Goal: Task Accomplishment & Management: Manage account settings

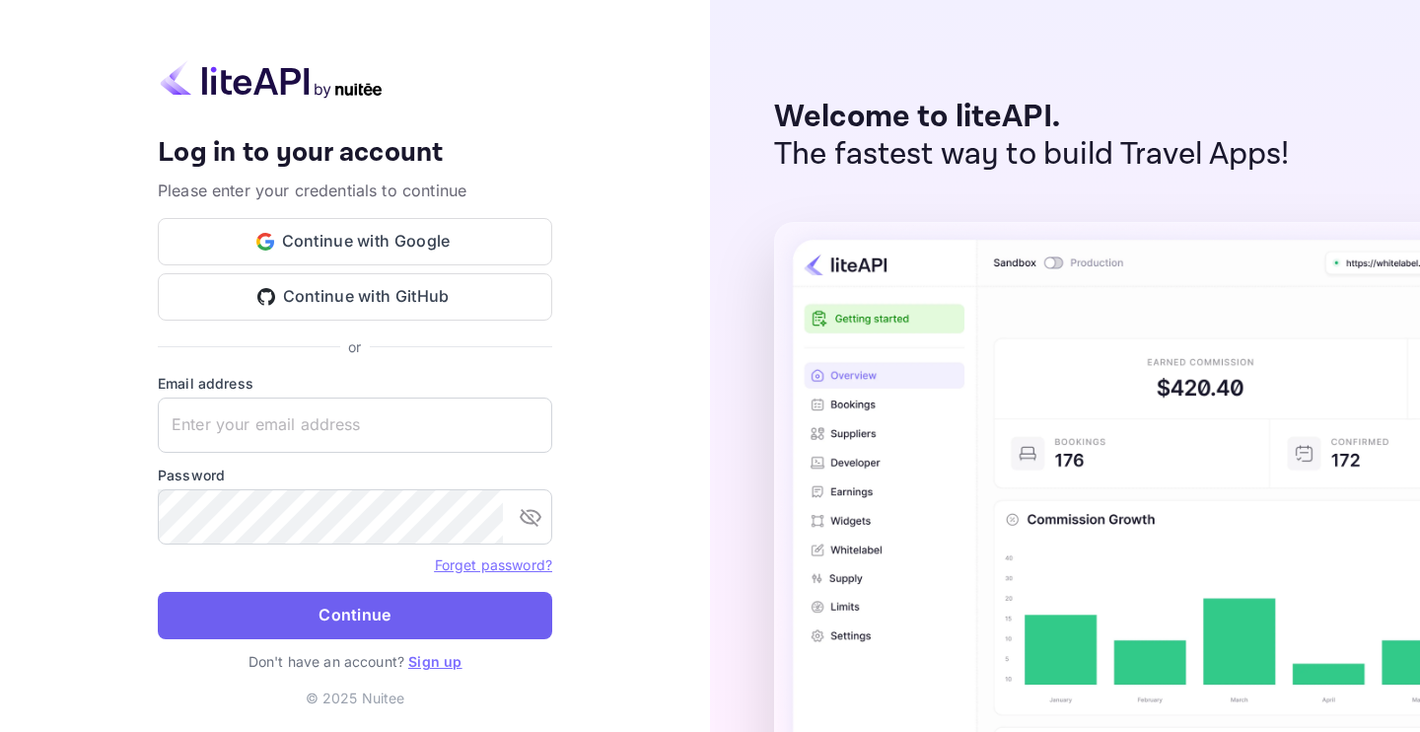
type input "[EMAIL_ADDRESS][DOMAIN_NAME]"
click at [348, 610] on button "Continue" at bounding box center [355, 615] width 394 height 47
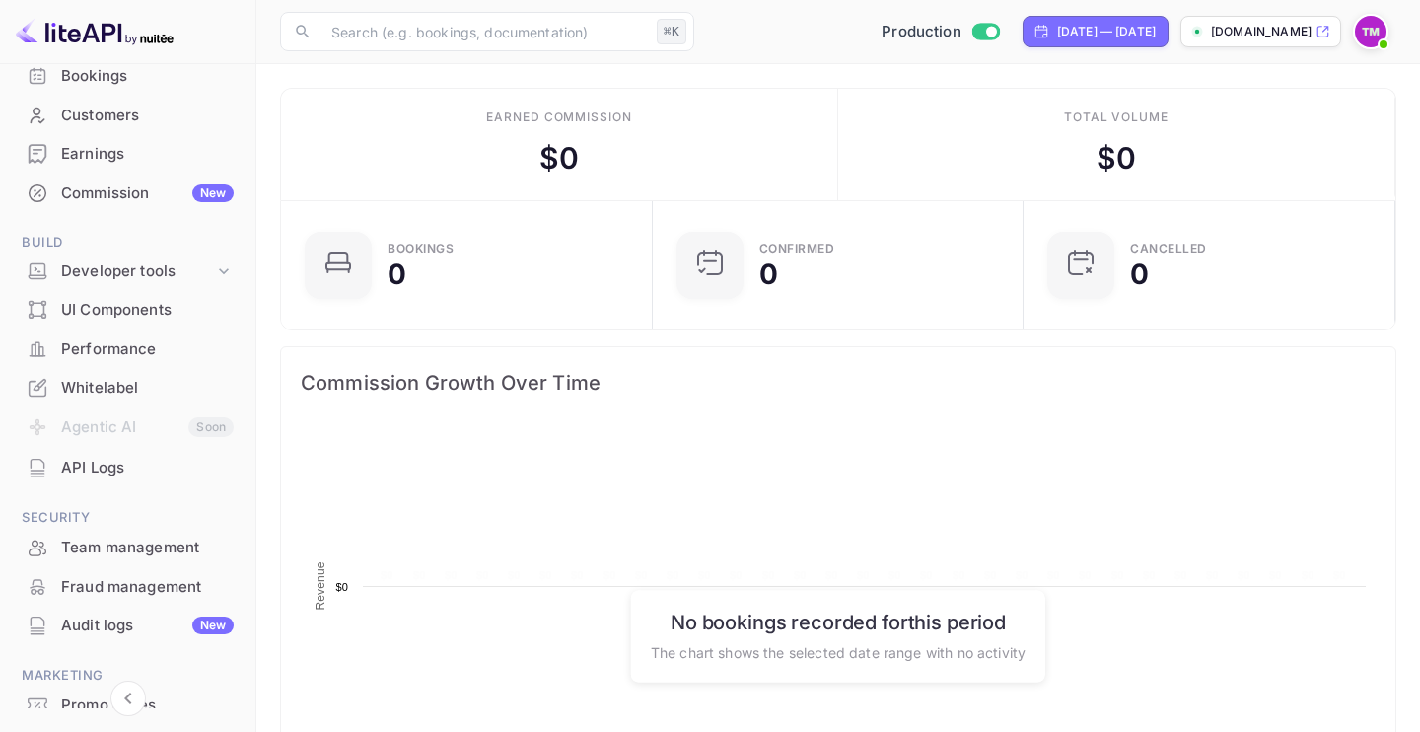
scroll to position [257, 0]
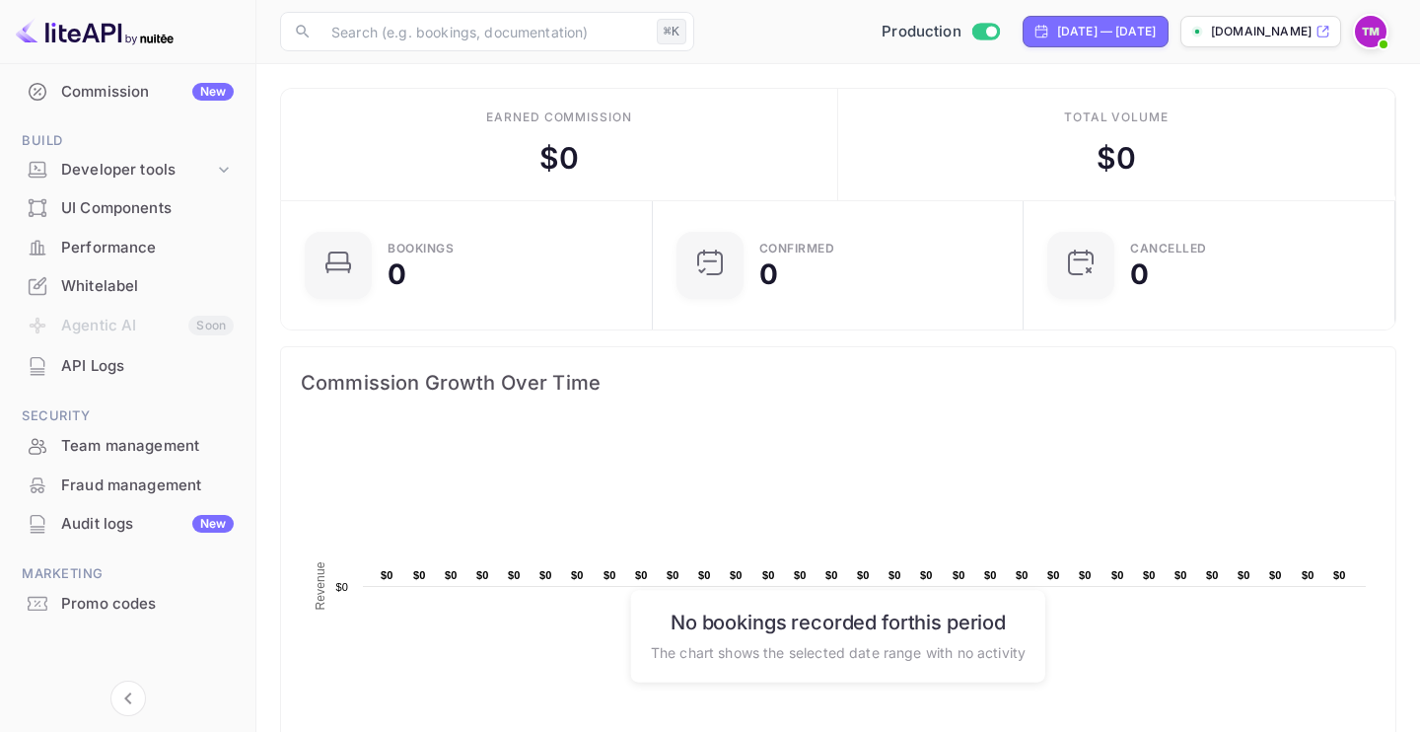
click at [143, 288] on div "Whitelabel" at bounding box center [147, 286] width 173 height 23
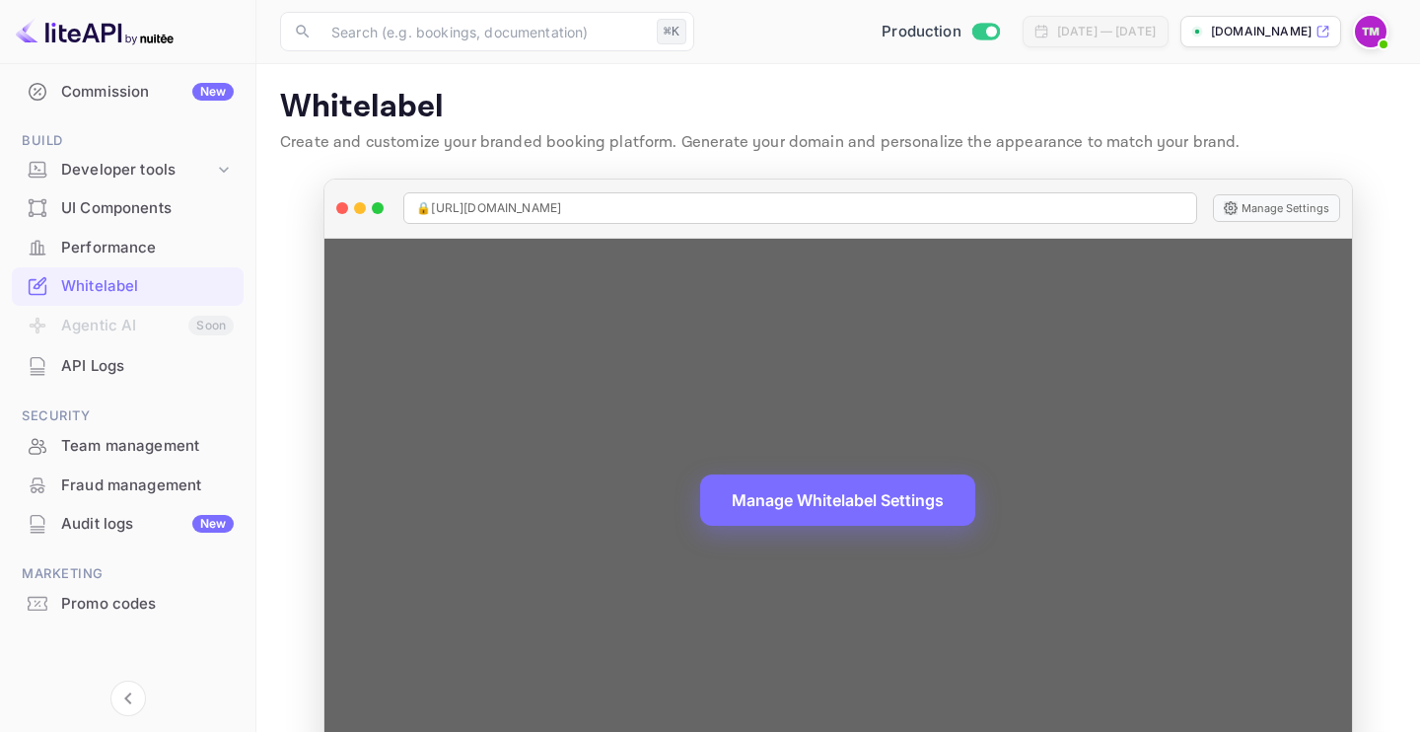
click at [1231, 208] on icon at bounding box center [1231, 208] width 14 height 14
